Goal: Task Accomplishment & Management: Use online tool/utility

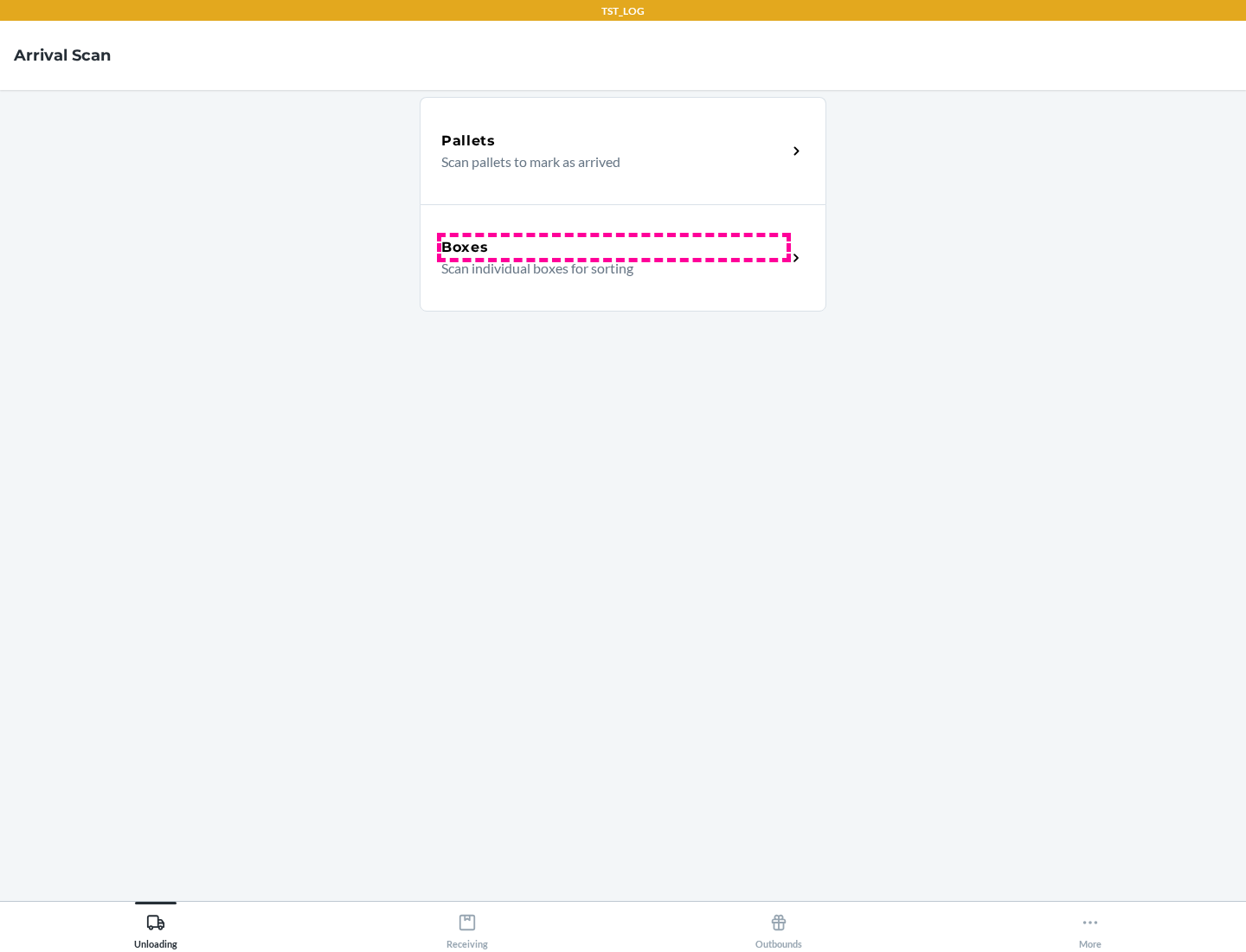
click at [613, 247] on div "Boxes" at bounding box center [614, 247] width 346 height 20
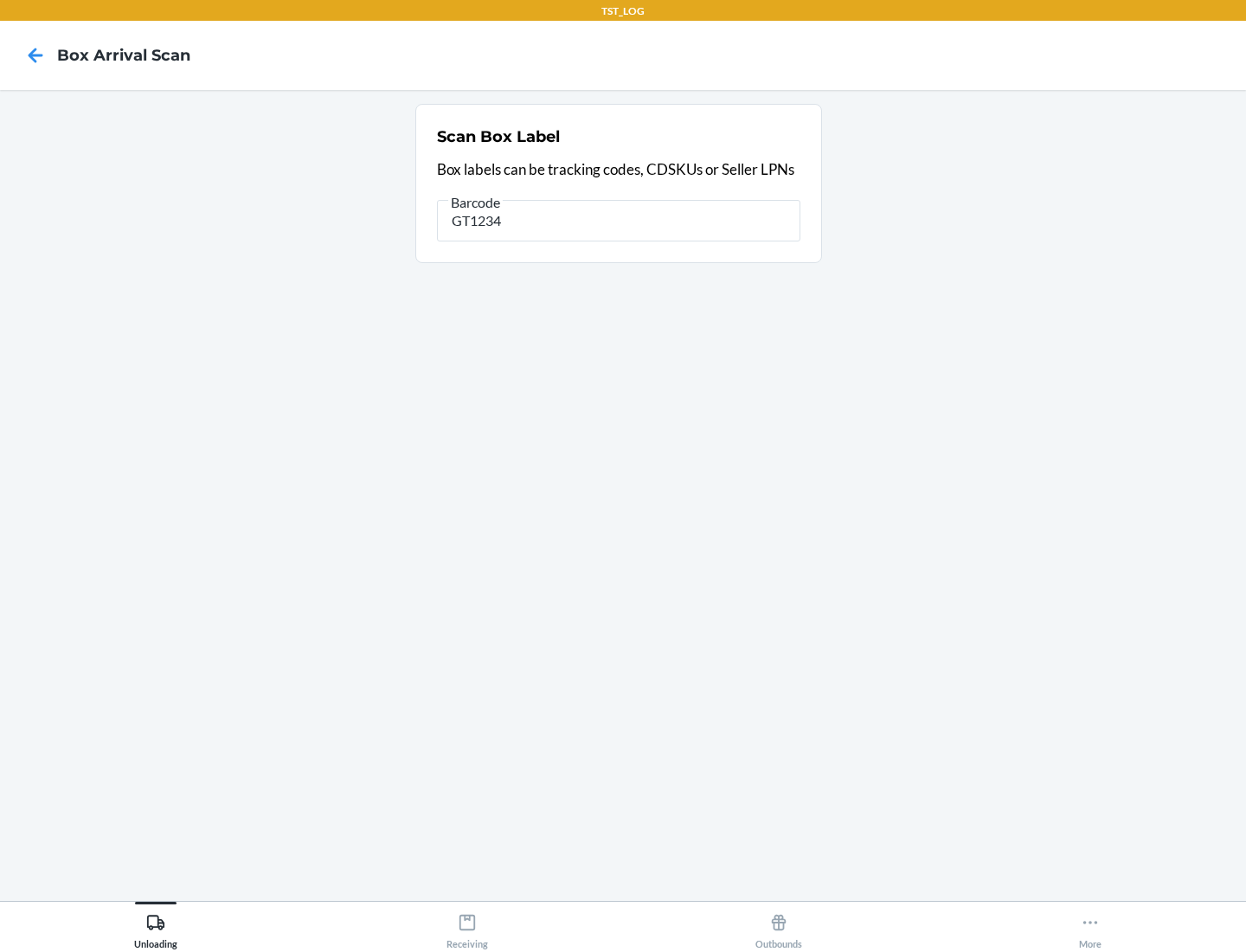
type input "GT1234"
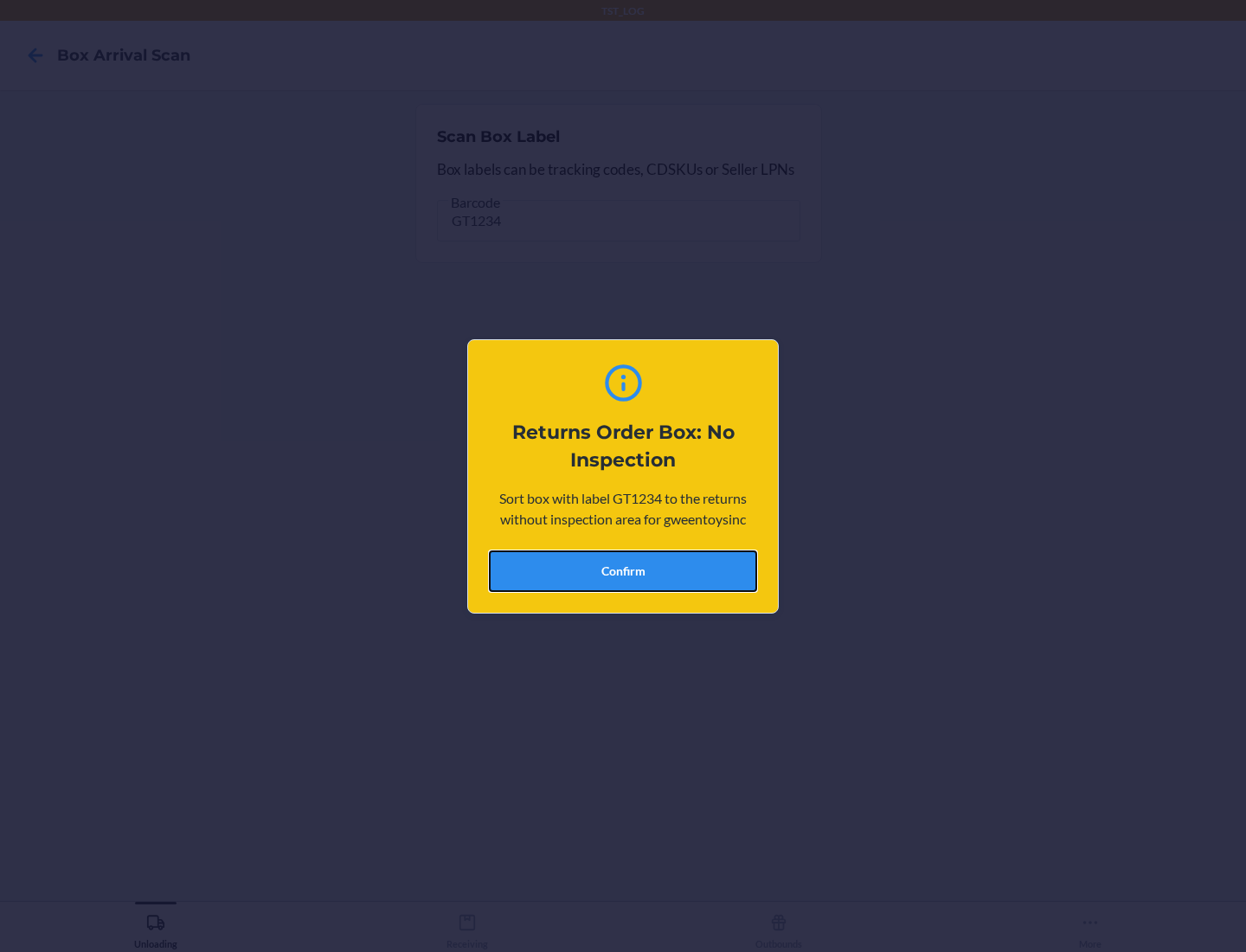
click at [623, 570] on button "Confirm" at bounding box center [623, 570] width 269 height 42
